Goal: Task Accomplishment & Management: Manage account settings

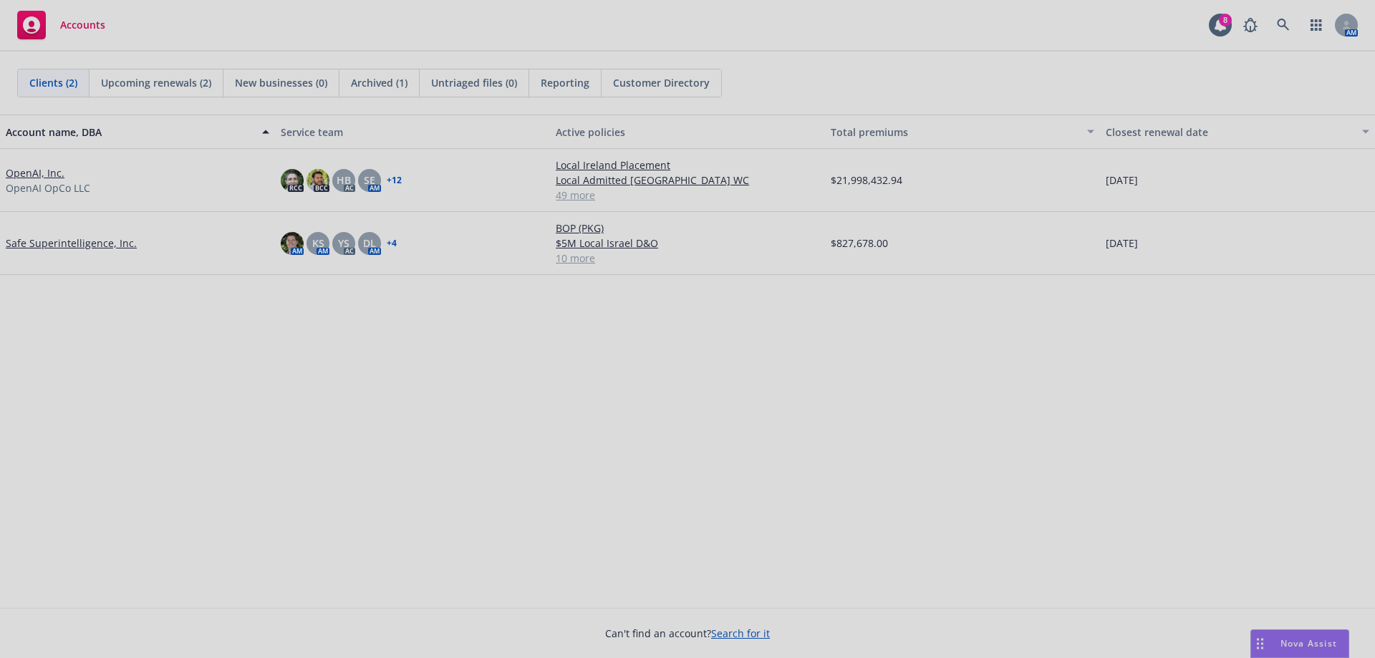
click at [1289, 24] on div at bounding box center [687, 329] width 1375 height 658
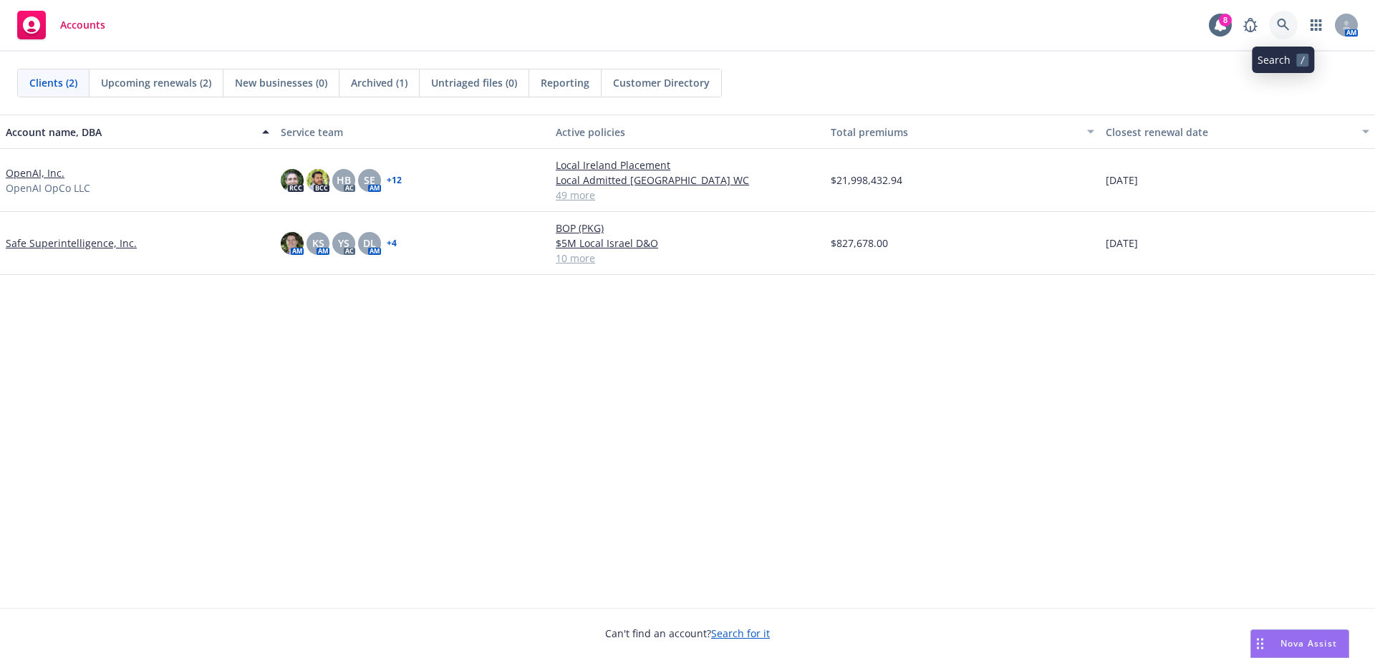
click at [1278, 24] on icon at bounding box center [1283, 25] width 12 height 12
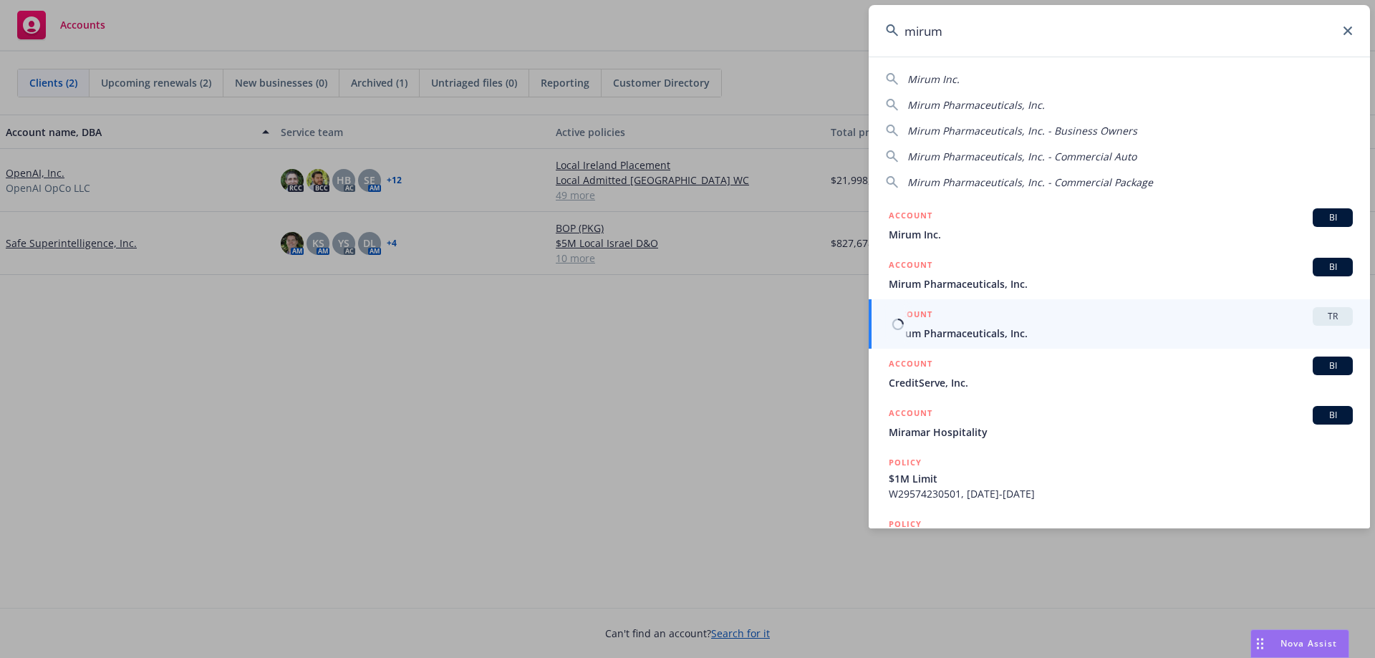
type input "mirum"
click at [1023, 329] on span "Mirum Pharmaceuticals, Inc." at bounding box center [1121, 333] width 464 height 15
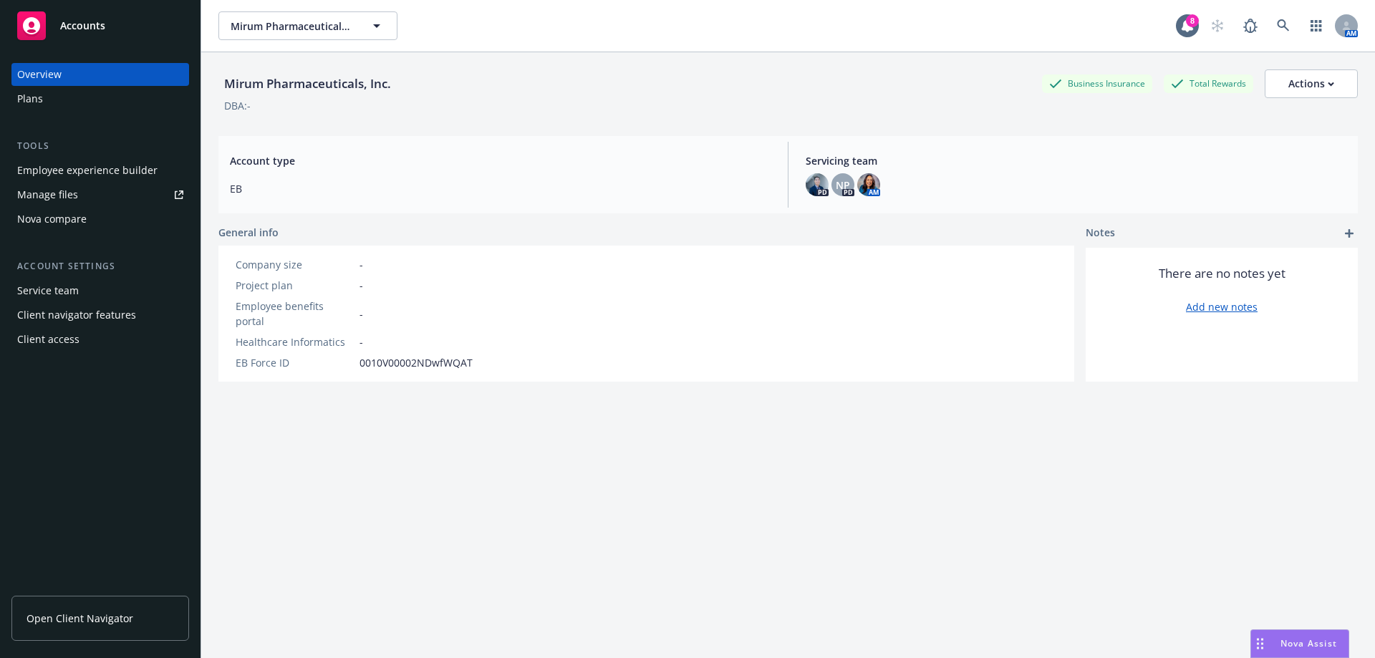
click at [62, 600] on link "Open Client Navigator" at bounding box center [100, 618] width 178 height 45
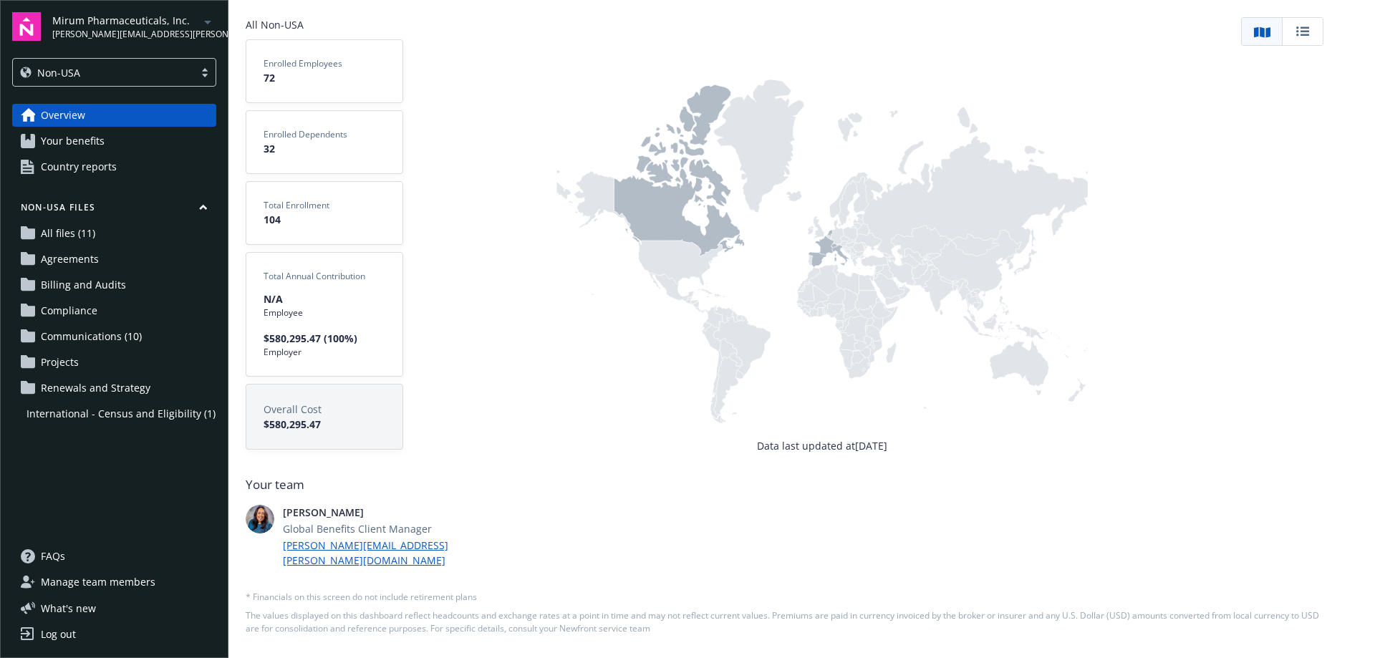
click at [92, 587] on span "Manage team members" at bounding box center [98, 582] width 115 height 23
